Goal: Task Accomplishment & Management: Use online tool/utility

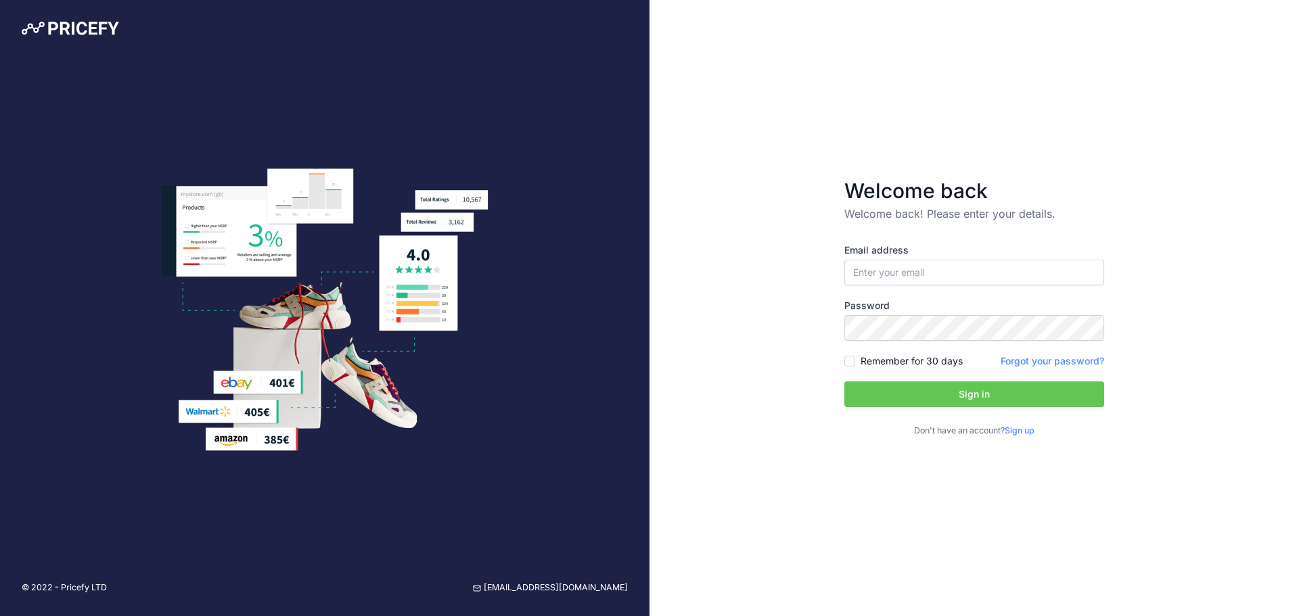
type input "[EMAIL_ADDRESS][DOMAIN_NAME]"
click at [852, 366] on input "Remember for 30 days" at bounding box center [849, 361] width 11 height 11
checkbox input "true"
click at [935, 395] on button "Sign in" at bounding box center [974, 395] width 260 height 26
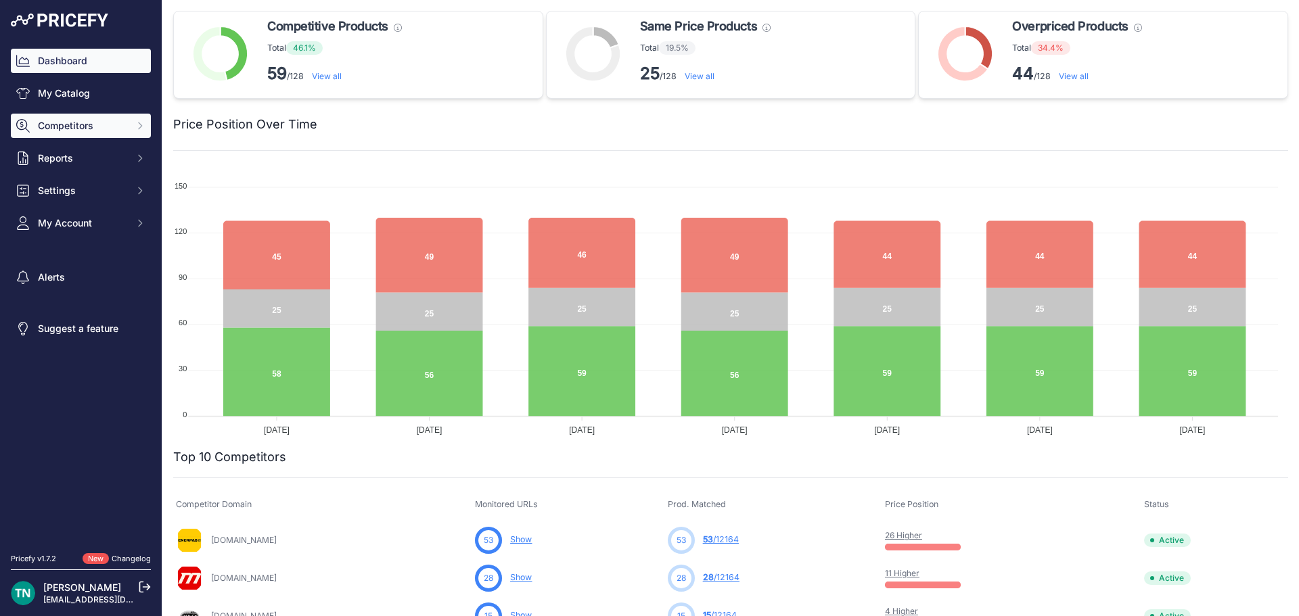
click at [100, 122] on span "Competitors" at bounding box center [82, 126] width 89 height 14
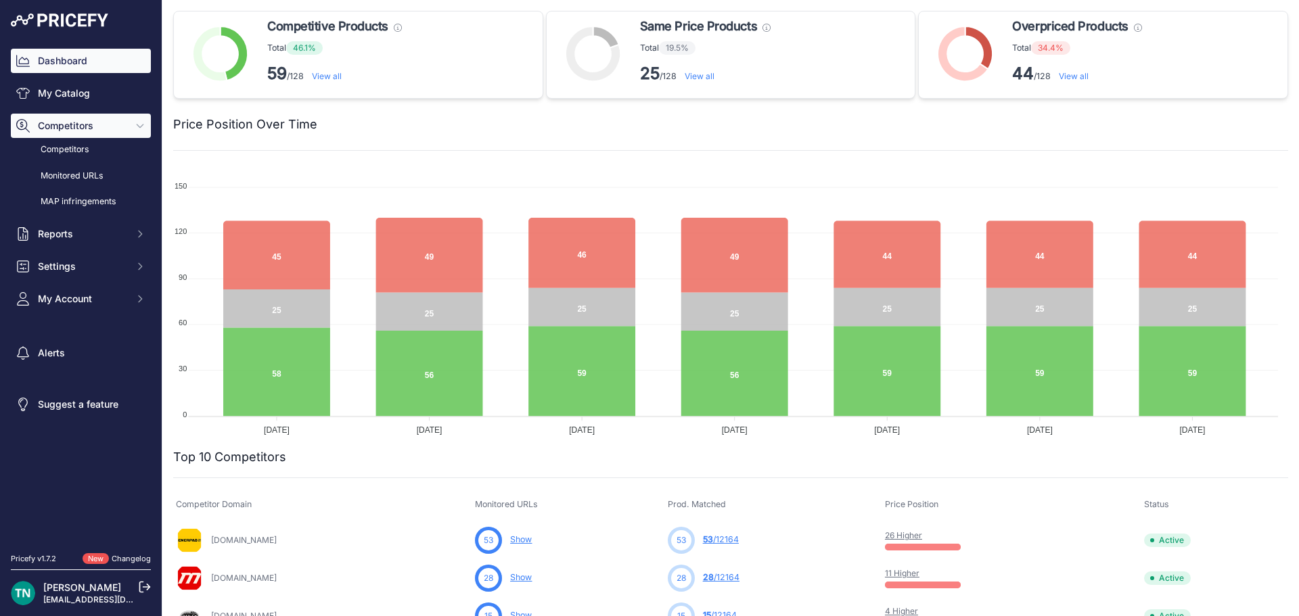
click at [107, 127] on span "Competitors" at bounding box center [82, 126] width 89 height 14
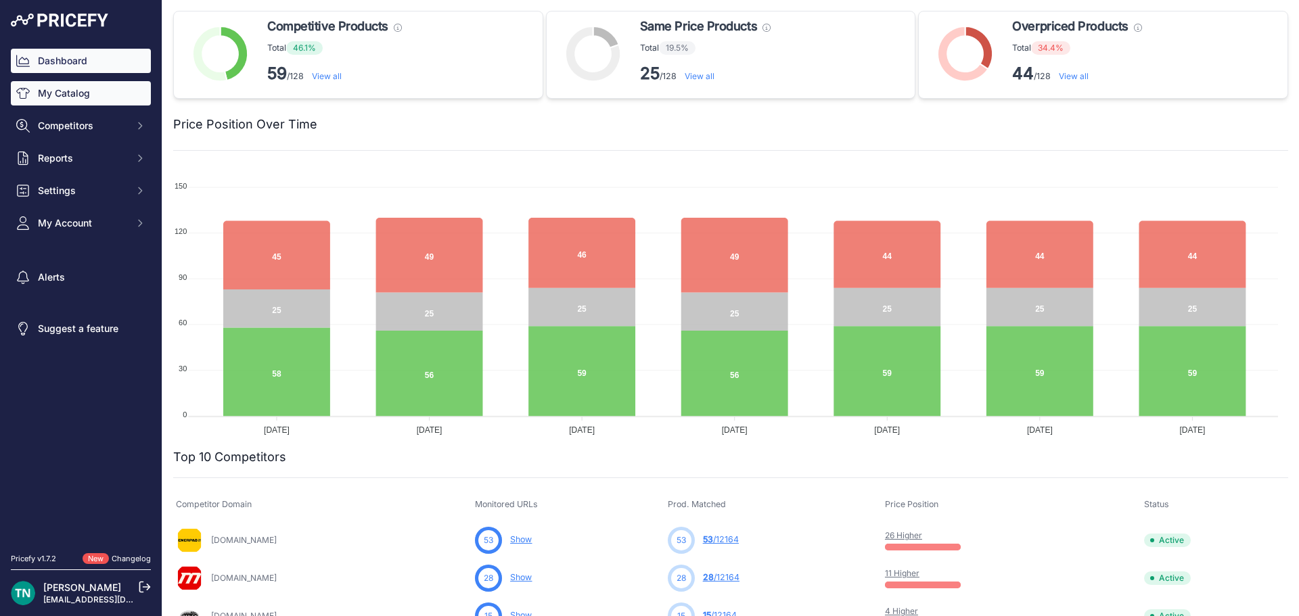
click at [102, 97] on link "My Catalog" at bounding box center [81, 93] width 140 height 24
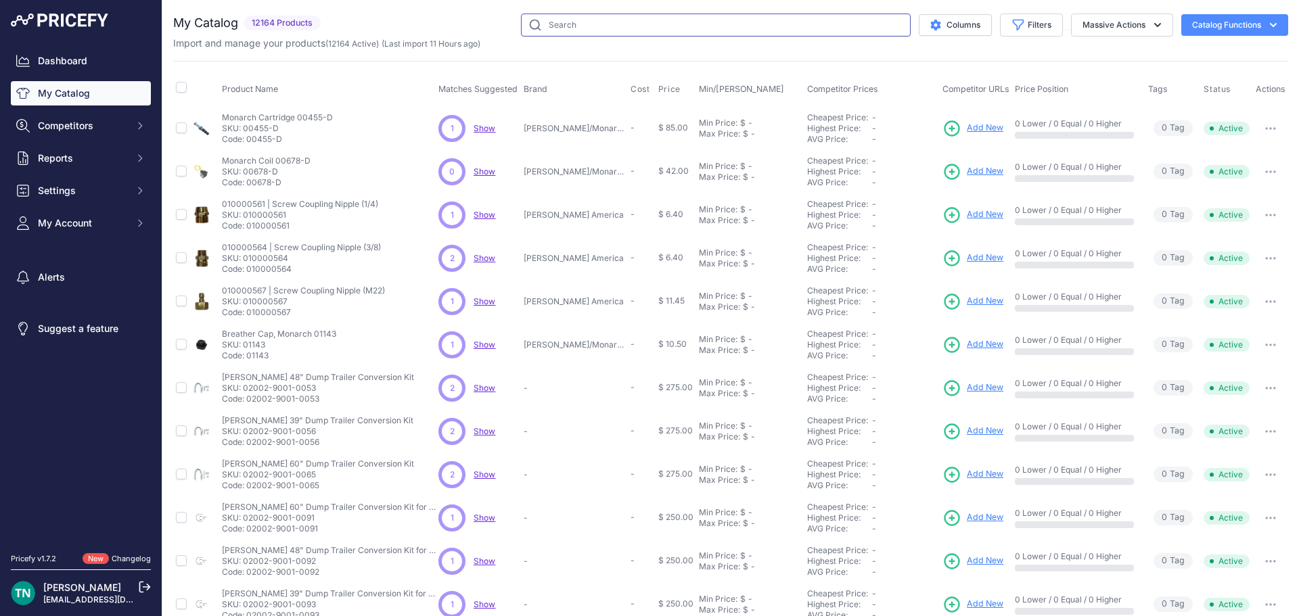
click at [570, 30] on input "text" at bounding box center [716, 25] width 390 height 23
type input "6400-08-08"
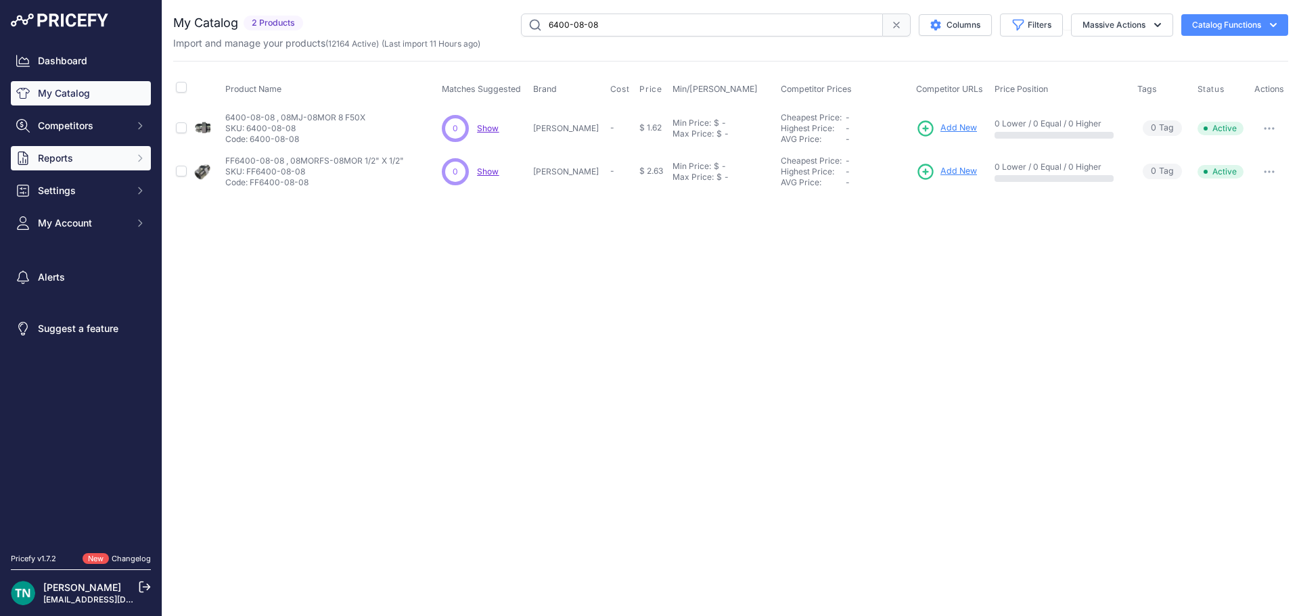
click at [106, 157] on span "Reports" at bounding box center [82, 159] width 89 height 14
click at [179, 135] on td at bounding box center [182, 128] width 18 height 44
click at [181, 129] on input "checkbox" at bounding box center [181, 127] width 11 height 11
checkbox input "true"
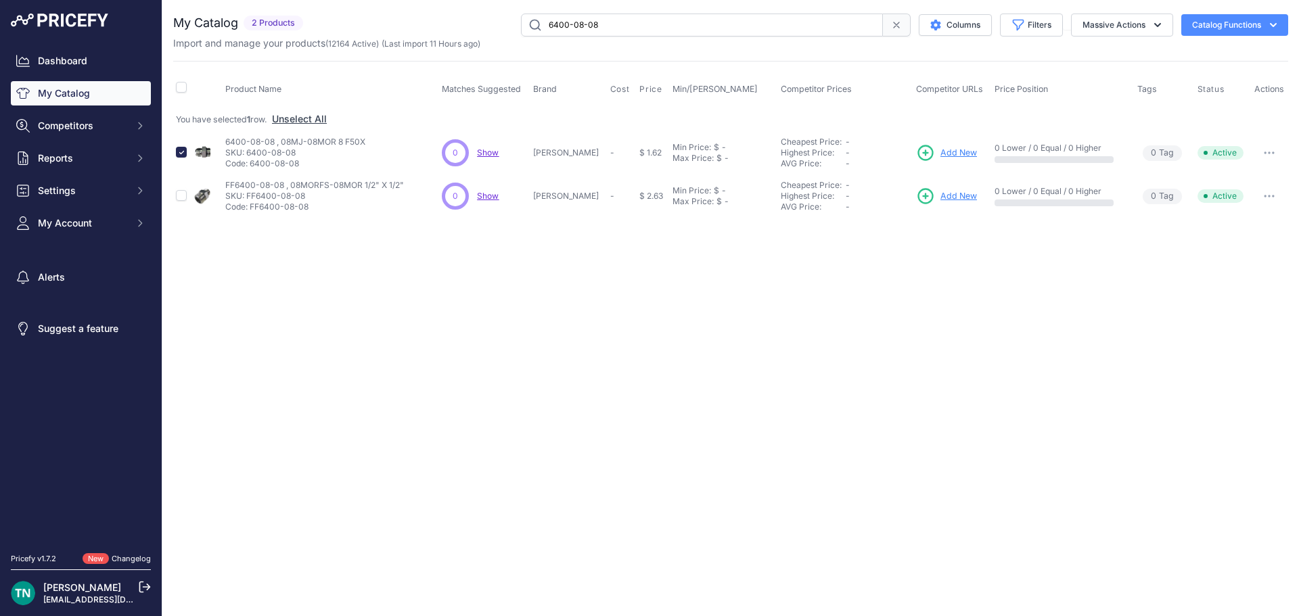
click at [944, 149] on span "Add New" at bounding box center [958, 153] width 37 height 13
